Goal: Check status: Check status

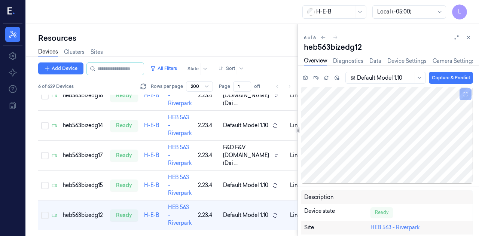
scroll to position [77, 0]
click at [101, 49] on link "Sites" at bounding box center [96, 52] width 12 height 9
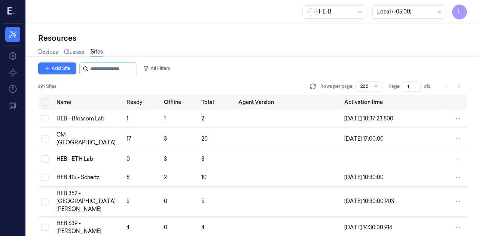
click at [102, 69] on input "string" at bounding box center [112, 69] width 45 height 12
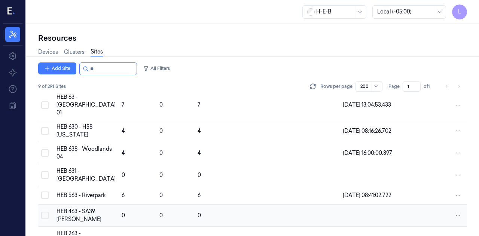
scroll to position [27, 0]
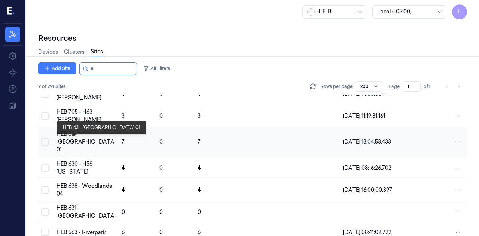
type input "**"
click at [61, 139] on div "HEB 63 - [GEOGRAPHIC_DATA] 01" at bounding box center [85, 142] width 59 height 24
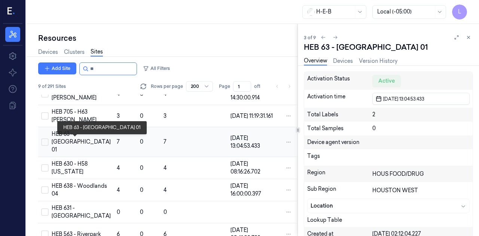
scroll to position [7, 0]
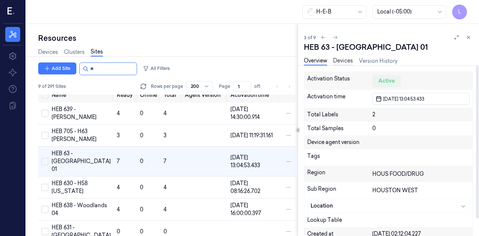
click at [348, 61] on link "Devices" at bounding box center [343, 61] width 20 height 9
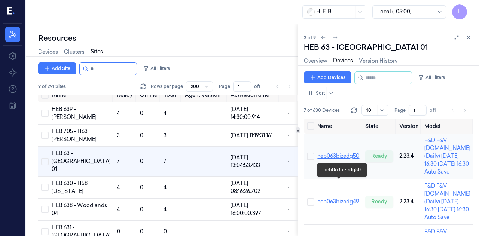
click at [337, 159] on link "heb063bizedg50" at bounding box center [338, 156] width 42 height 7
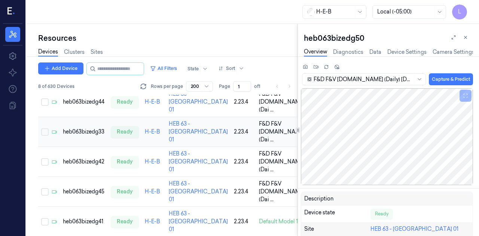
scroll to position [176, 0]
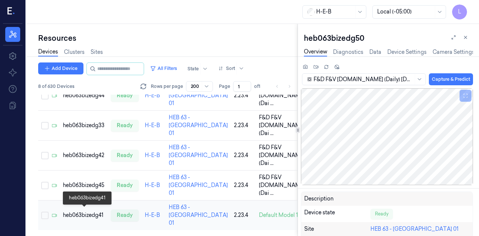
click at [94, 211] on div "heb063bizedg41" at bounding box center [84, 215] width 42 height 8
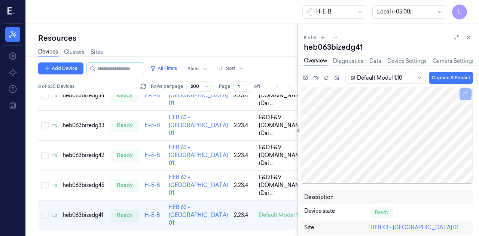
scroll to position [176, 0]
